Goal: Task Accomplishment & Management: Use online tool/utility

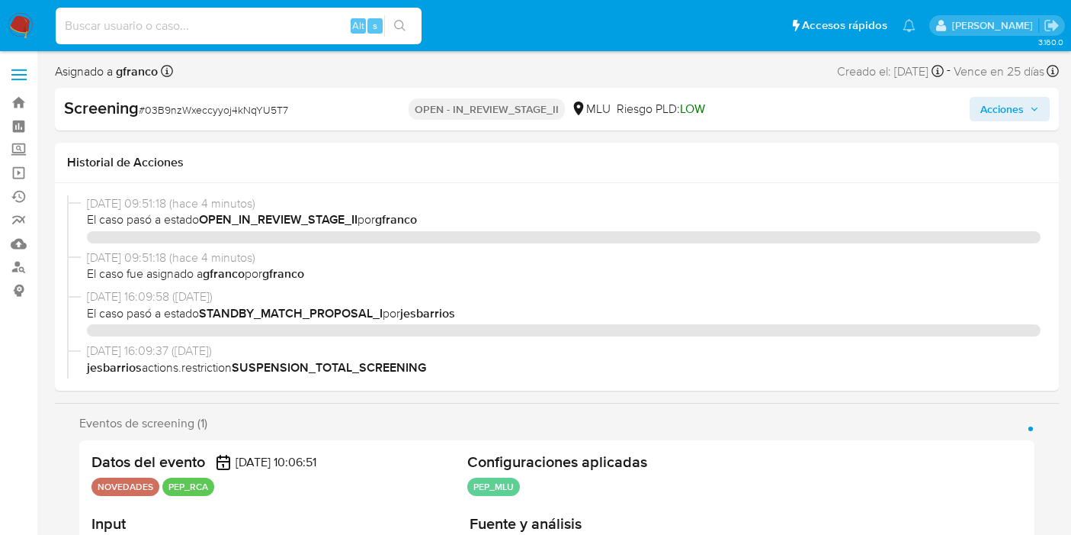
select select "10"
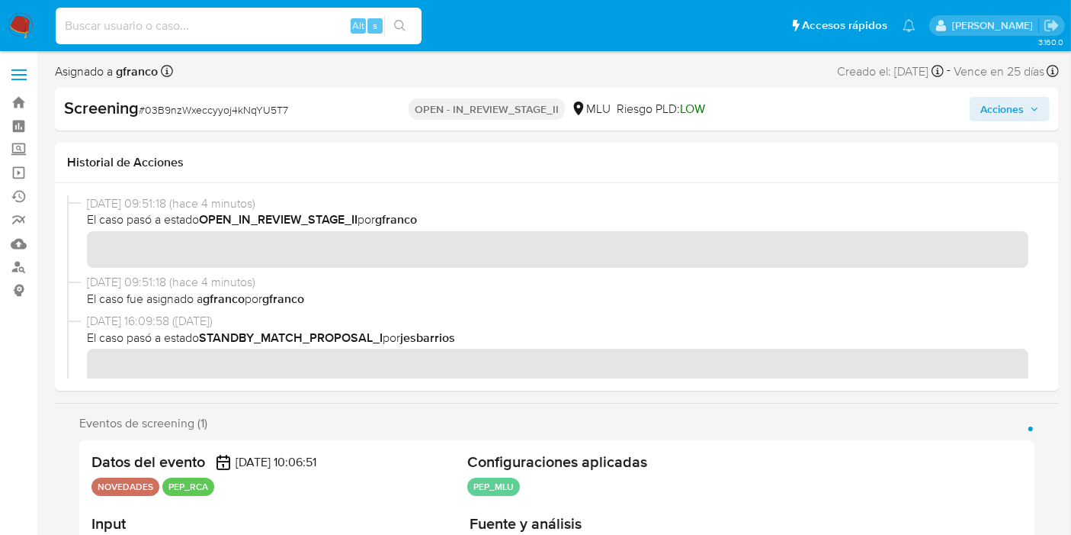
scroll to position [679, 0]
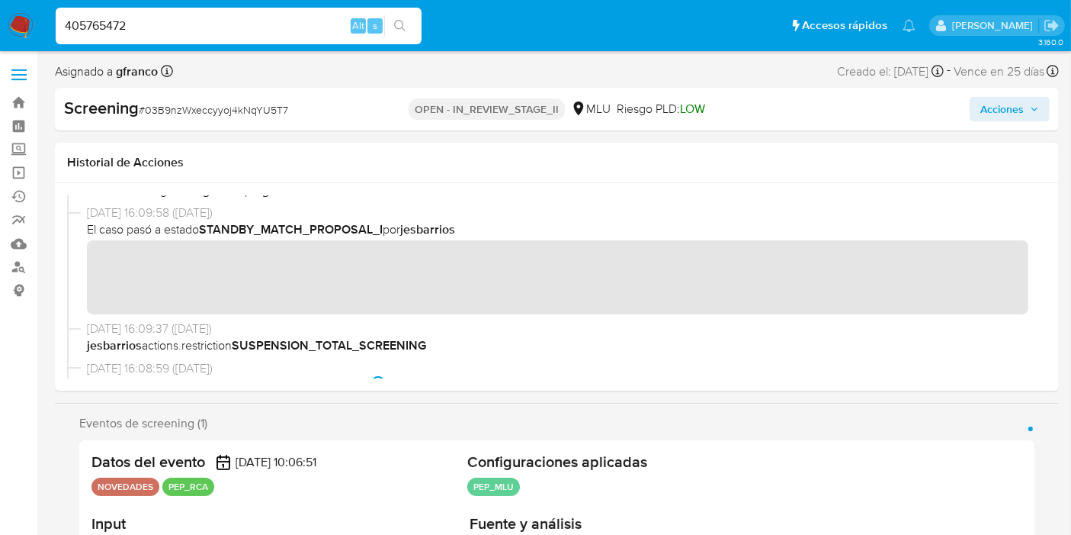
type input "405765472"
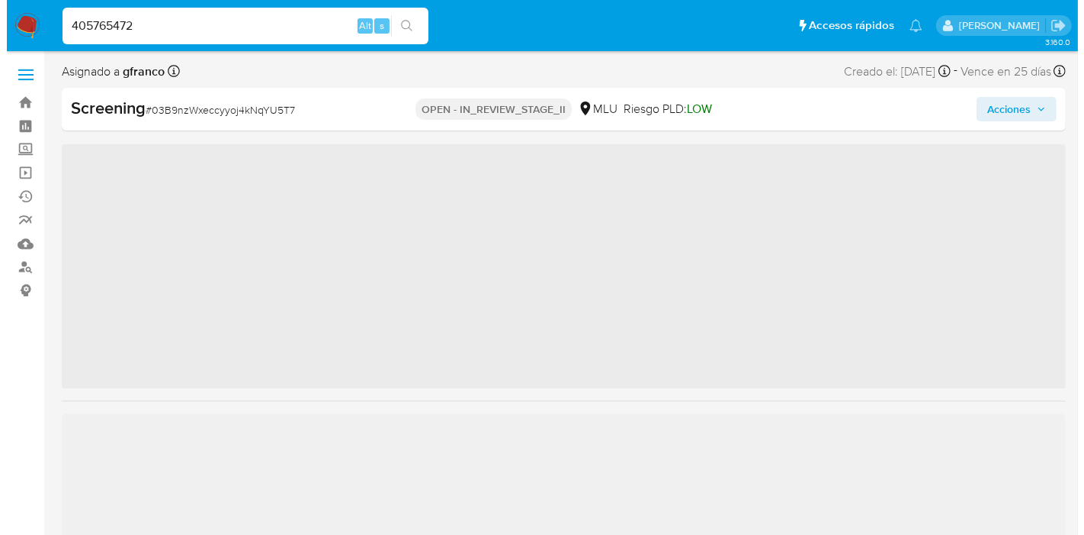
scroll to position [680, 0]
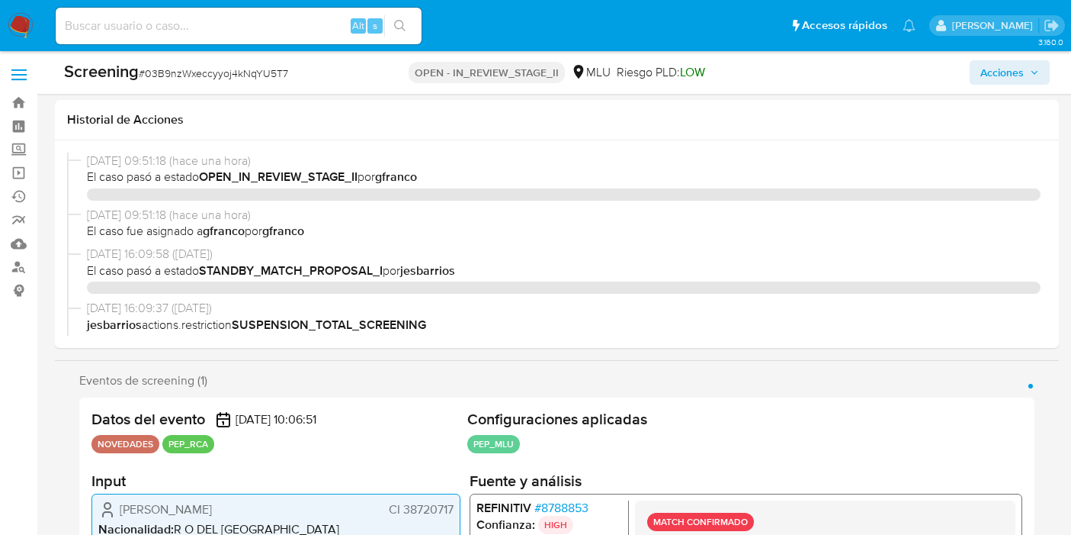
select select "10"
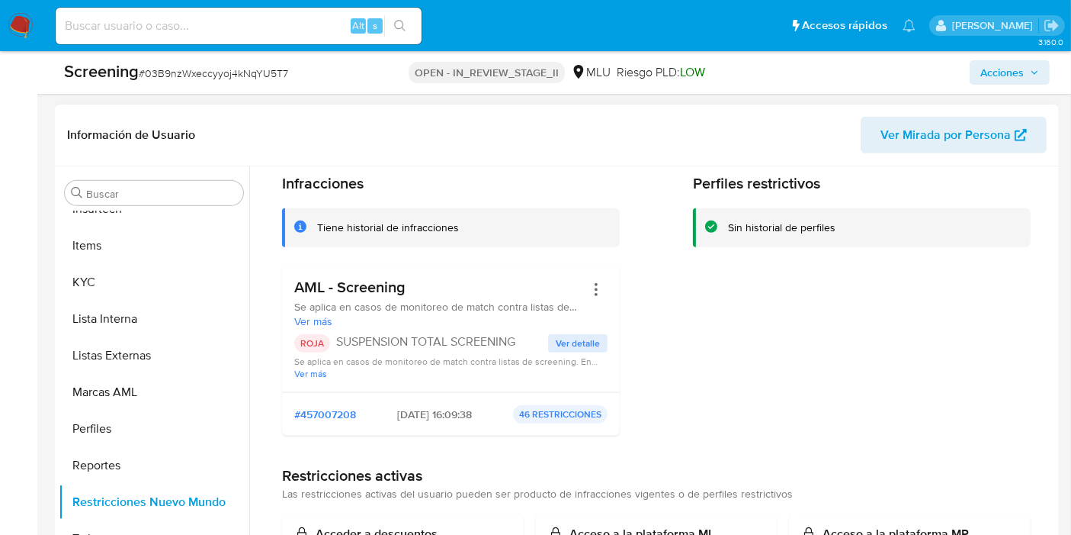
scroll to position [61, 0]
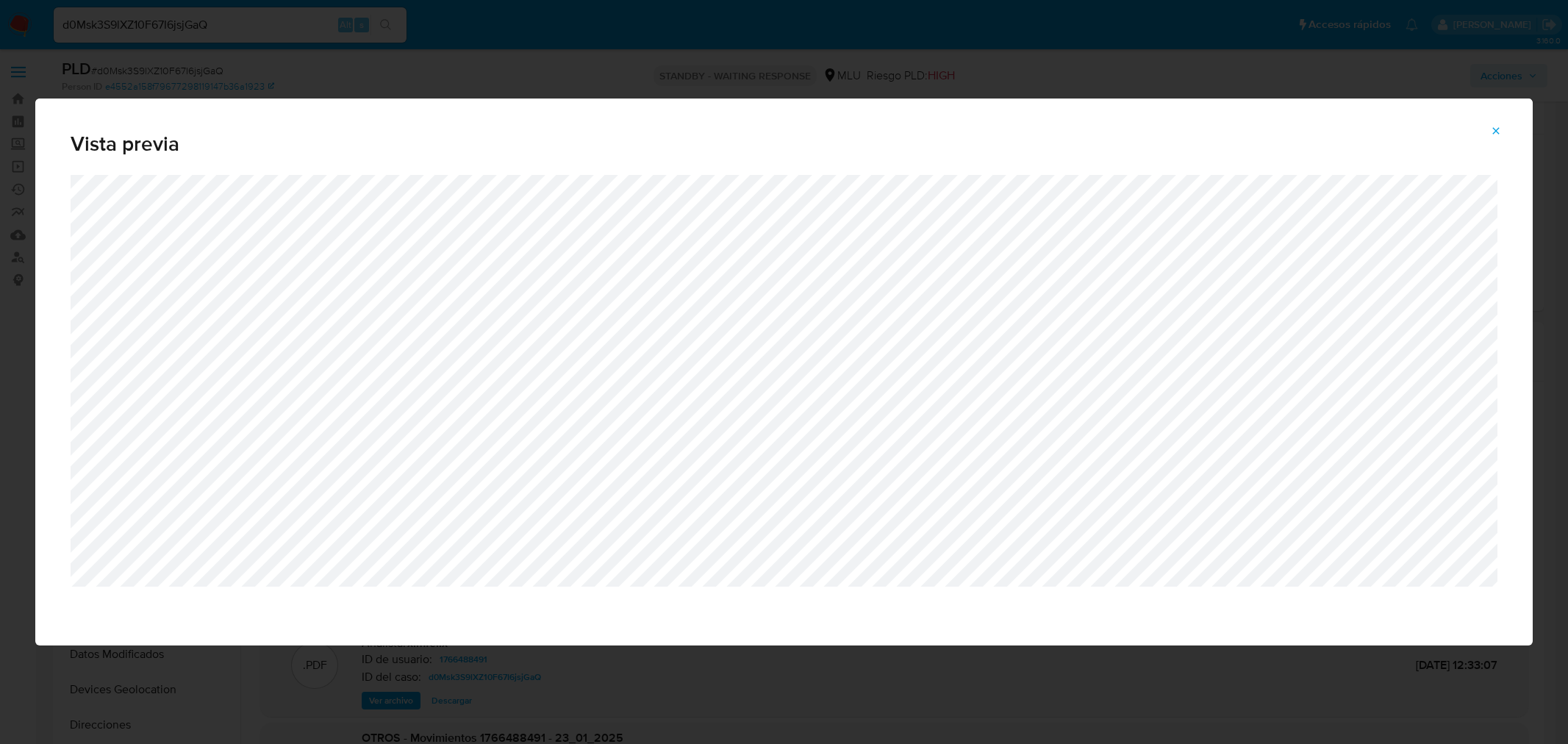
select select "10"
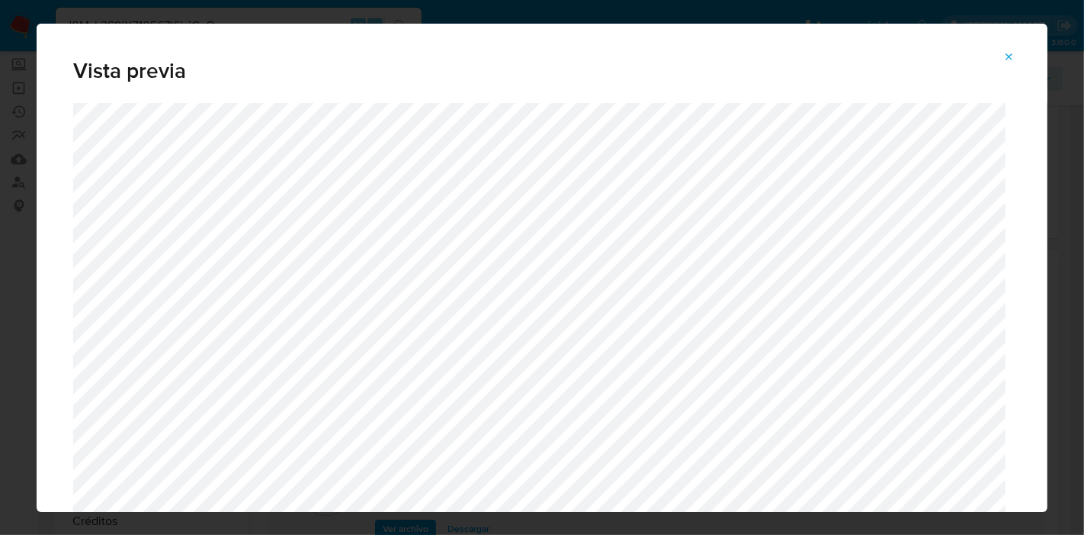
scroll to position [364, 0]
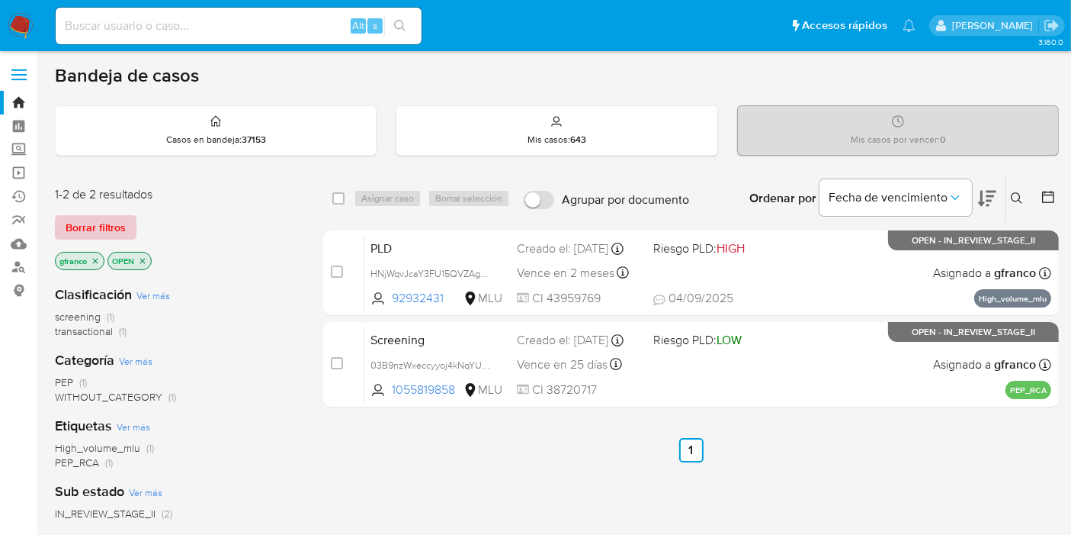
click at [89, 219] on span "Borrar filtros" at bounding box center [96, 227] width 60 height 21
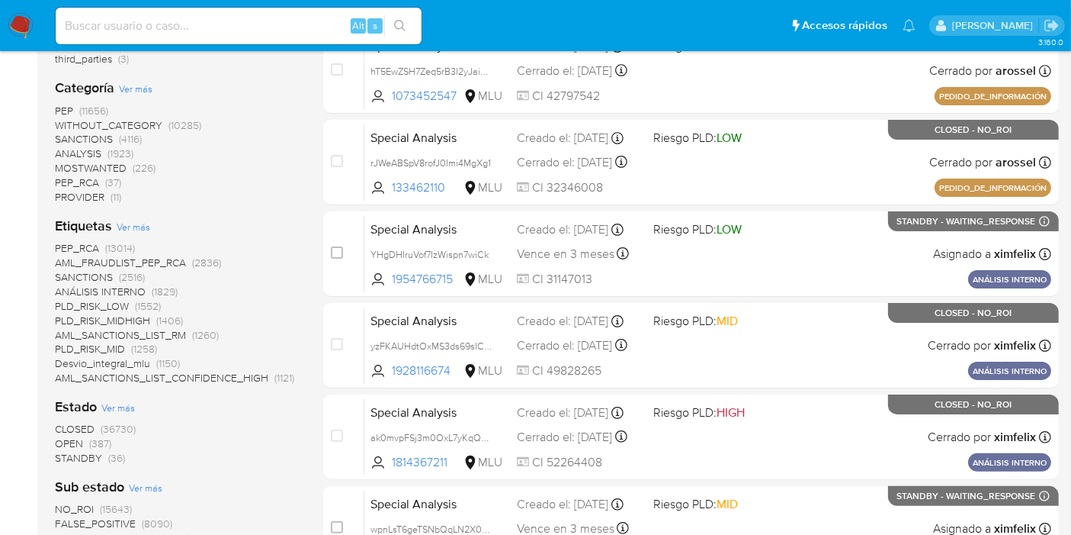
scroll to position [423, 0]
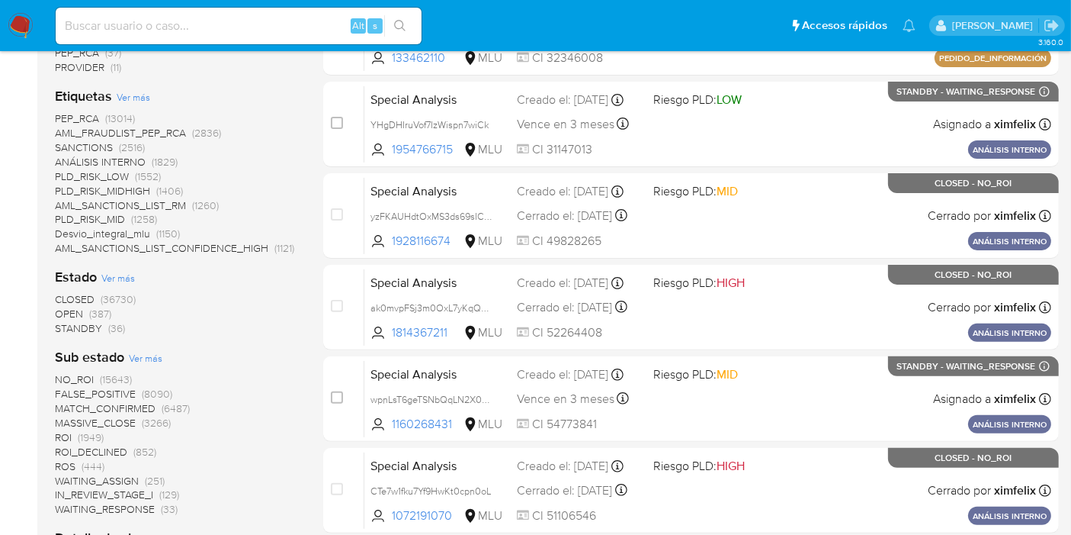
click at [81, 324] on span "STANDBY" at bounding box center [78, 327] width 47 height 15
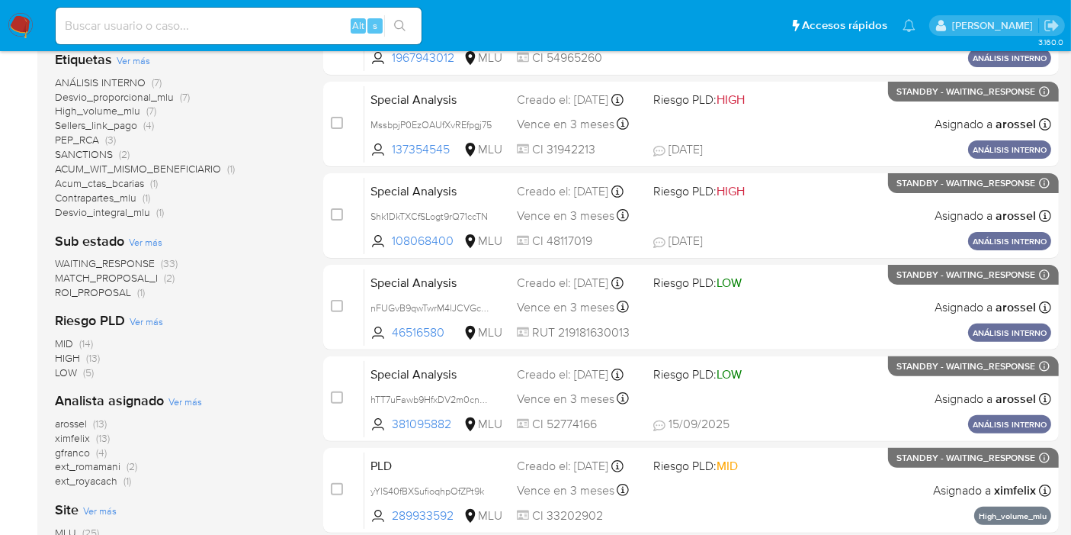
click at [94, 290] on span "ROI_PROPOSAL" at bounding box center [93, 291] width 76 height 15
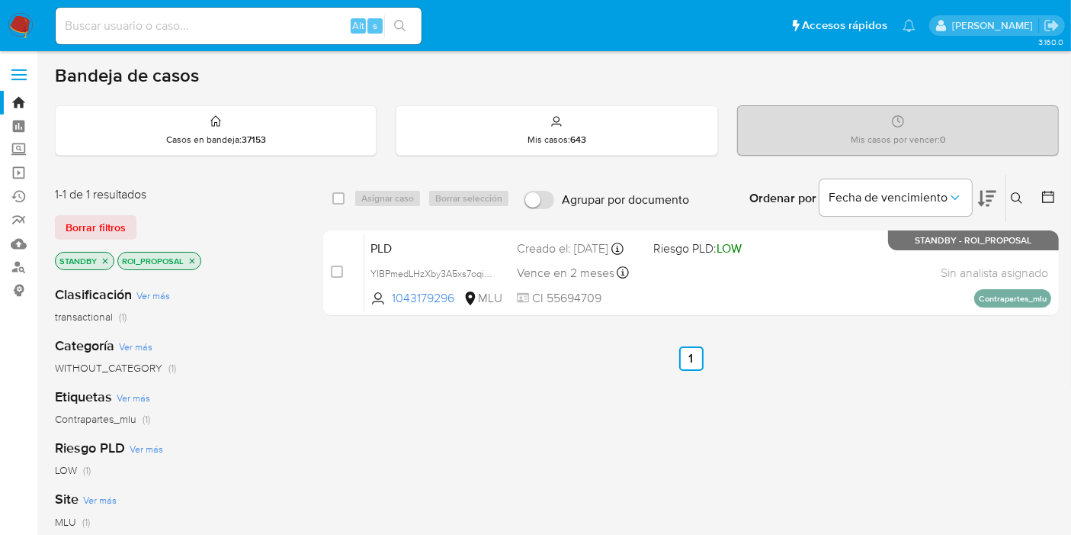
click at [993, 377] on div "select-all-cases-checkbox Asignar caso Borrar selección Agrupar por documento O…" at bounding box center [691, 519] width 736 height 691
click at [24, 27] on img at bounding box center [21, 26] width 26 height 26
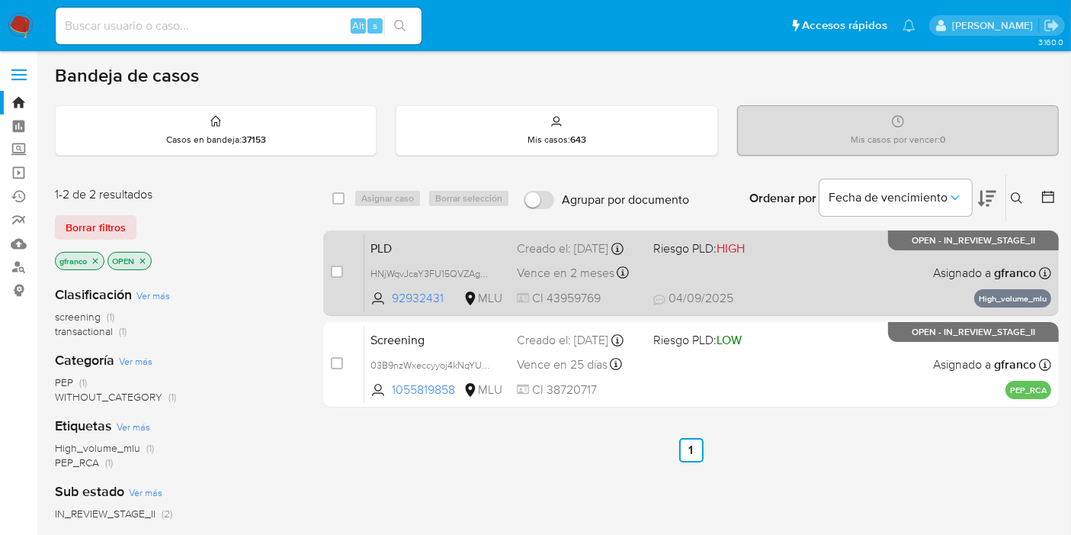
click at [813, 276] on div "PLD HNjWqvJcaY3FU15QVZAgosby 92932431 MLU Riesgo PLD: HIGH Creado el: [DATE] Cr…" at bounding box center [708, 272] width 687 height 77
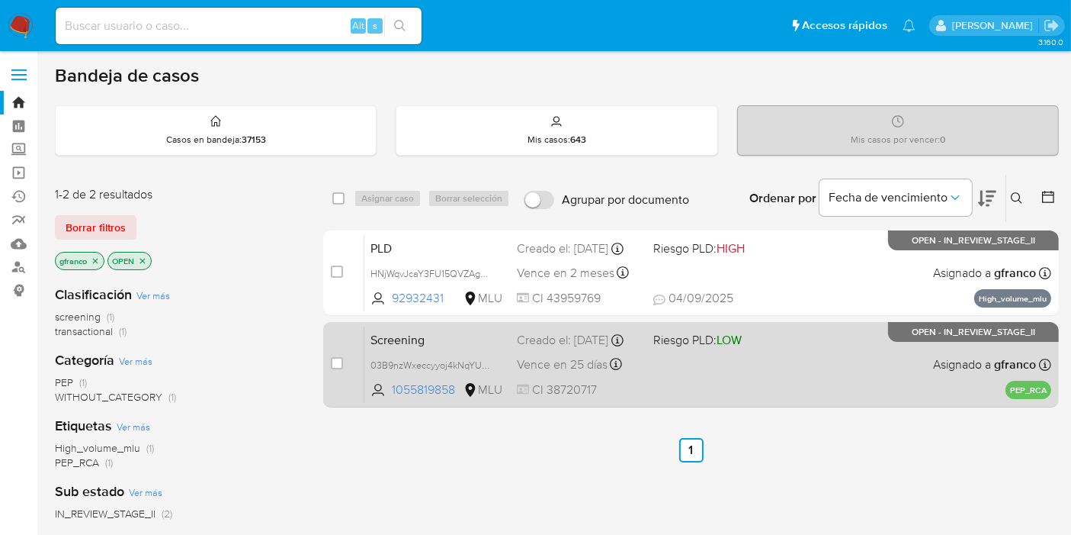
click at [871, 343] on div "Screening 03B9nzWxeccyyoj4kNqYU5T7 1055819858 MLU Riesgo PLD: LOW Creado el: [D…" at bounding box center [708, 364] width 687 height 77
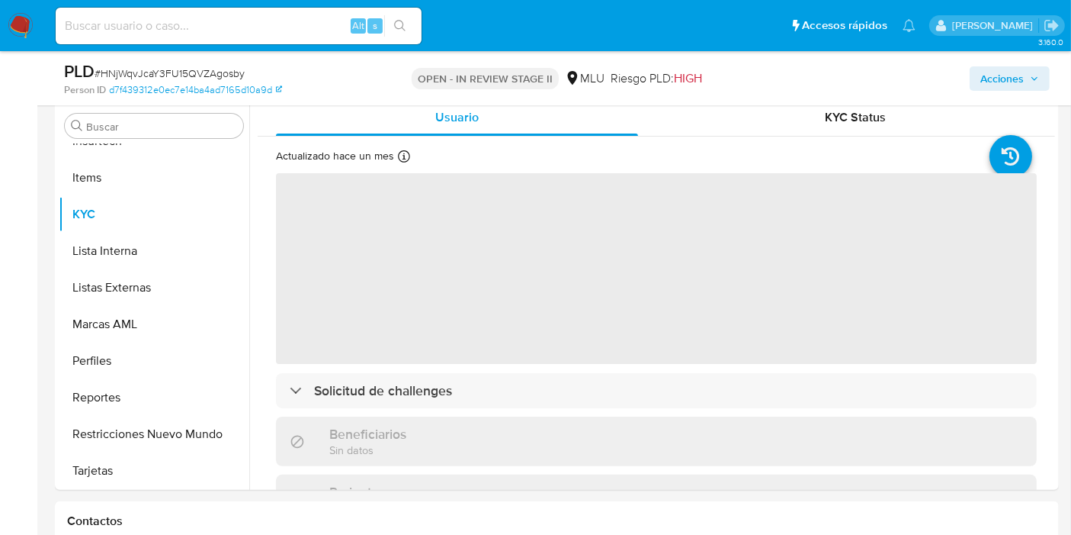
scroll to position [423, 0]
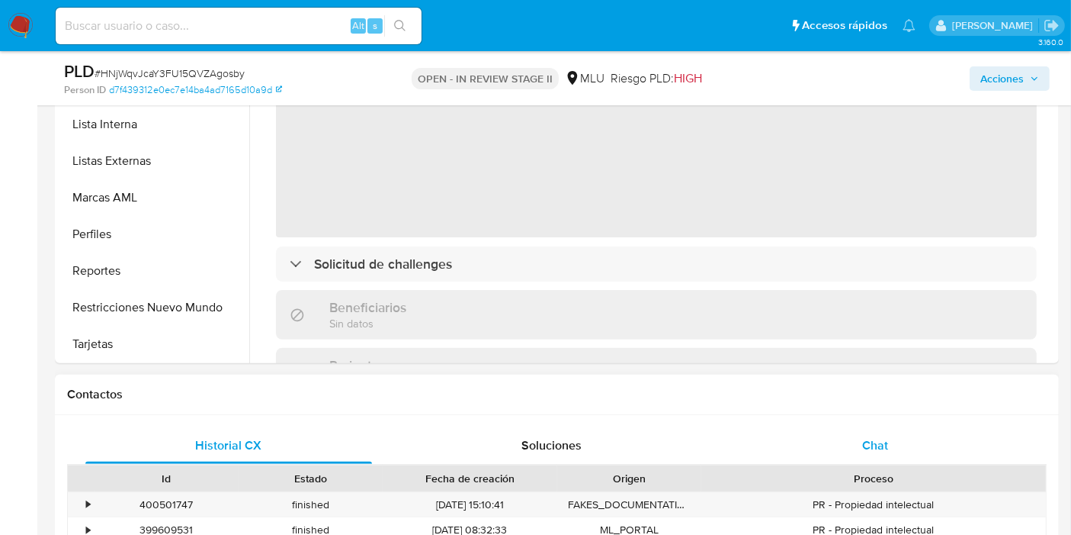
select select "10"
click at [891, 456] on div "Chat" at bounding box center [875, 445] width 287 height 37
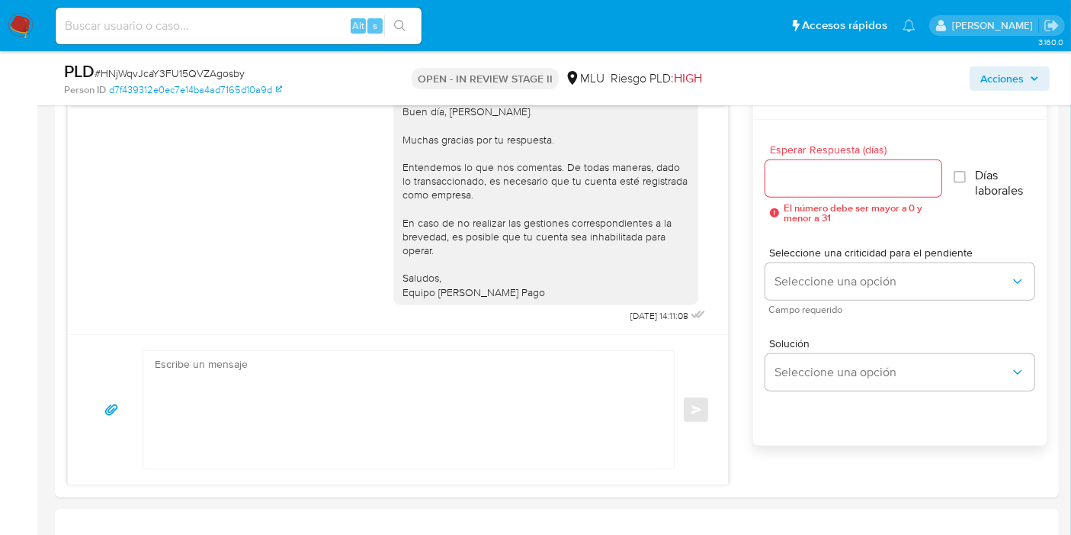
scroll to position [847, 0]
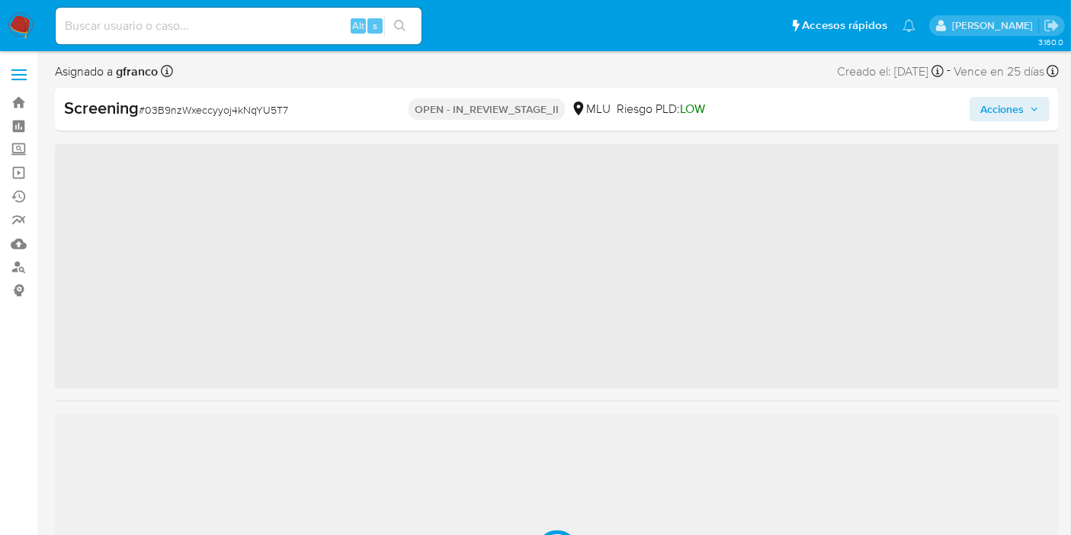
scroll to position [680, 0]
select select "10"
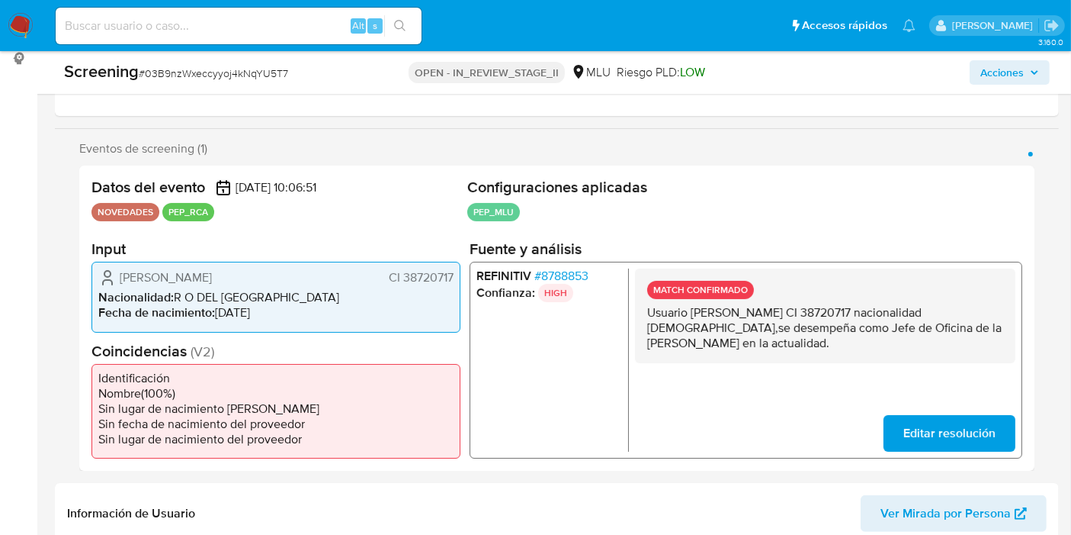
scroll to position [254, 0]
